Goal: Task Accomplishment & Management: Use online tool/utility

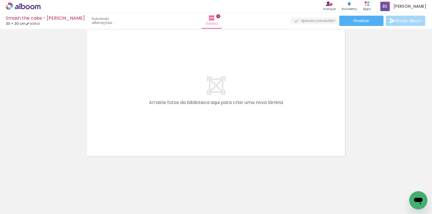
scroll to position [204, 0]
